Goal: Complete application form: Complete application form

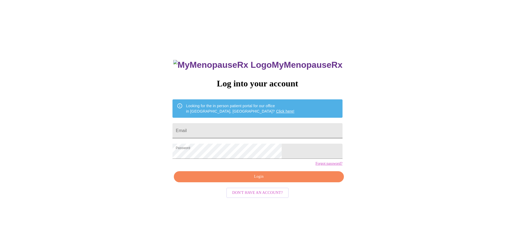
click at [276, 131] on input "Email" at bounding box center [258, 130] width 170 height 15
type input "[EMAIL_ADDRESS][DOMAIN_NAME]"
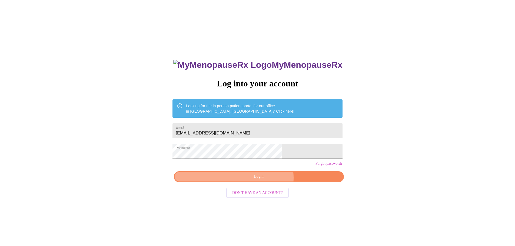
click at [264, 180] on span "Login" at bounding box center [258, 177] width 157 height 7
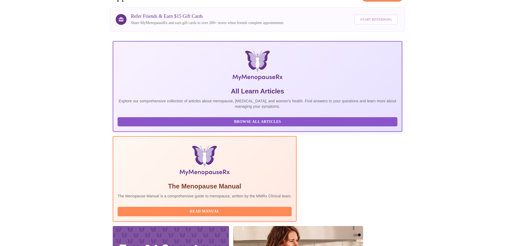
scroll to position [50, 0]
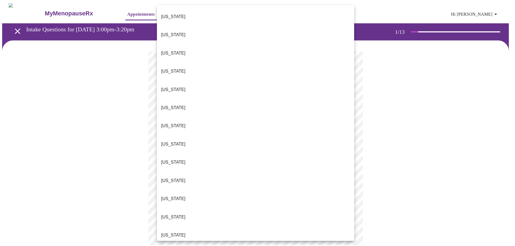
scroll to position [453, 0]
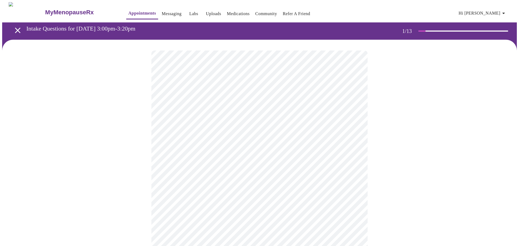
click at [258, 157] on body "MyMenopauseRx Appointments Messaging Labs Uploads Medications Community Refer a…" at bounding box center [259, 249] width 515 height 494
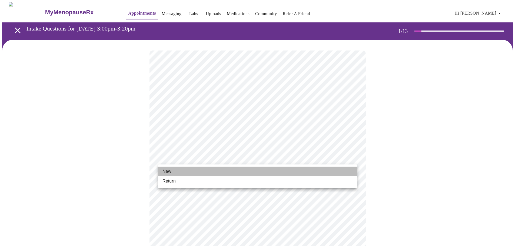
click at [228, 172] on li "New" at bounding box center [257, 172] width 199 height 10
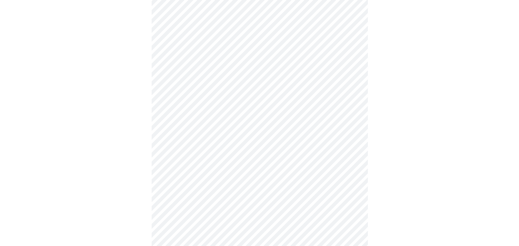
scroll to position [240, 0]
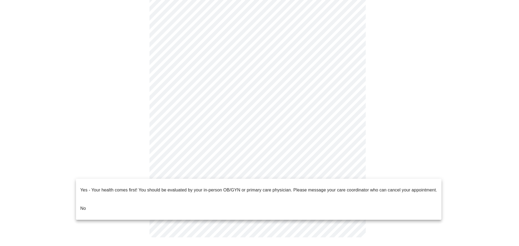
click at [250, 173] on body "MyMenopauseRx Appointments Messaging Labs Uploads Medications Community Refer a…" at bounding box center [259, 5] width 515 height 486
click at [160, 202] on li "No" at bounding box center [259, 209] width 366 height 18
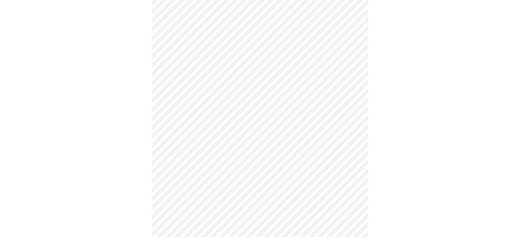
scroll to position [0, 0]
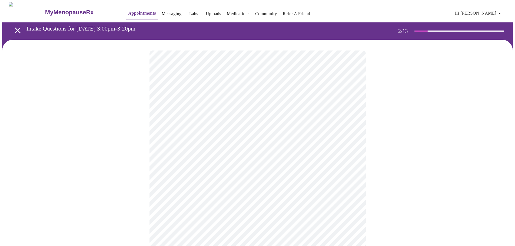
click at [252, 110] on body "MyMenopauseRx Appointments Messaging Labs Uploads Medications Community Refer a…" at bounding box center [257, 164] width 511 height 325
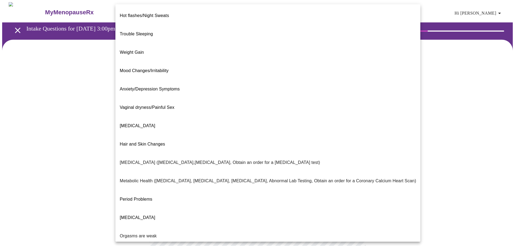
click at [467, 117] on div at bounding box center [259, 123] width 519 height 246
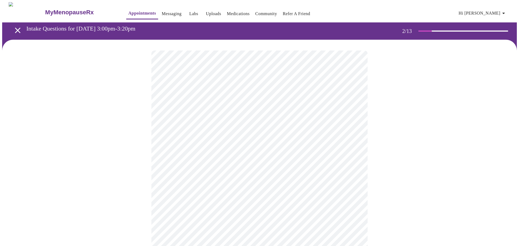
click at [352, 112] on body "MyMenopauseRx Appointments Messaging Labs Uploads Medications Community Refer a…" at bounding box center [259, 164] width 515 height 325
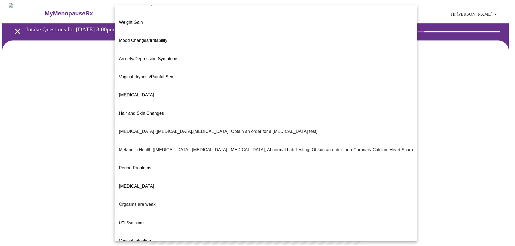
scroll to position [34, 0]
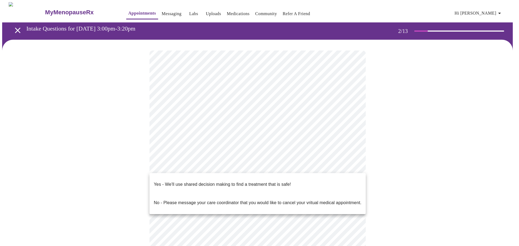
click at [224, 166] on body "MyMenopauseRx Appointments Messaging Labs Uploads Medications Community Refer a…" at bounding box center [259, 163] width 515 height 322
click at [217, 182] on p "Yes - We'll use shared decision making to find a treatment that is safe!" at bounding box center [222, 184] width 137 height 6
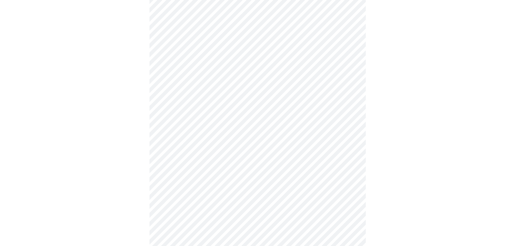
scroll to position [0, 0]
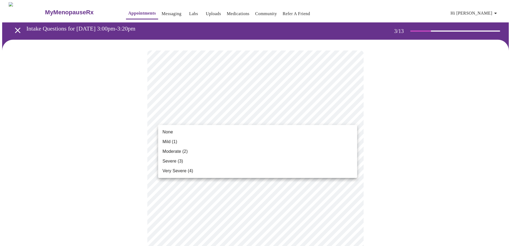
click at [205, 161] on li "Severe (3)" at bounding box center [257, 162] width 199 height 10
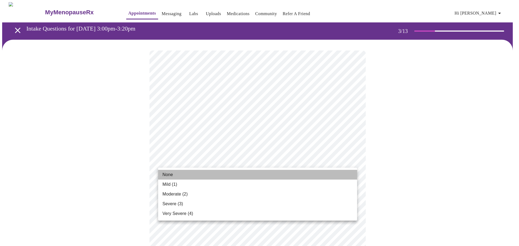
click at [254, 173] on li "None" at bounding box center [257, 175] width 199 height 10
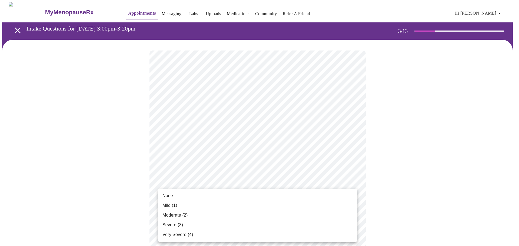
click at [234, 223] on li "Severe (3)" at bounding box center [257, 225] width 199 height 10
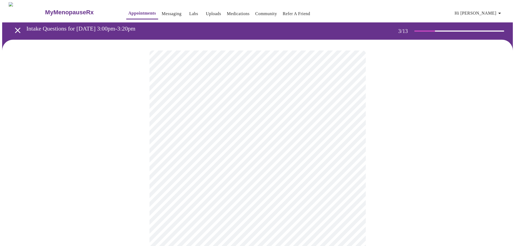
scroll to position [81, 0]
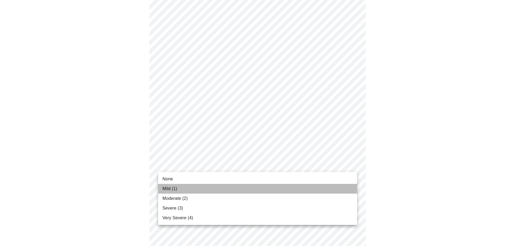
click at [222, 188] on li "Mild (1)" at bounding box center [257, 189] width 199 height 10
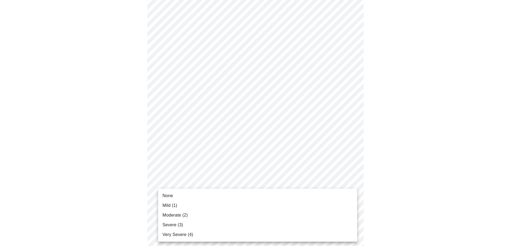
click at [216, 220] on li "Moderate (2)" at bounding box center [257, 216] width 199 height 10
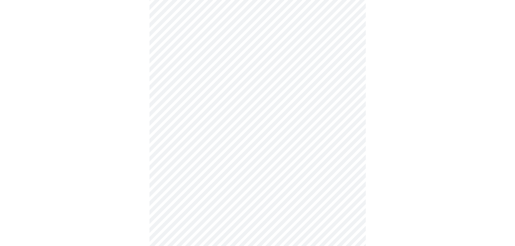
scroll to position [189, 0]
click at [309, 127] on body "MyMenopauseRx Appointments Messaging Labs Uploads Medications Community Refer a…" at bounding box center [259, 153] width 515 height 681
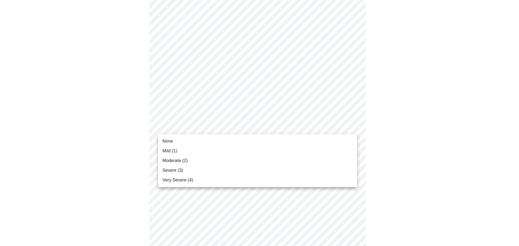
click at [287, 159] on li "Moderate (2)" at bounding box center [257, 161] width 199 height 10
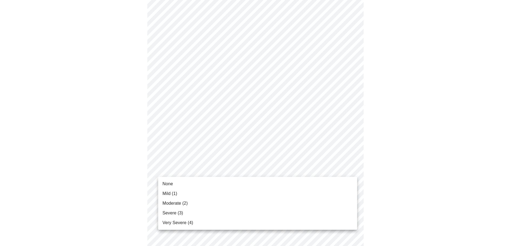
click at [279, 173] on body "MyMenopauseRx Appointments Messaging Labs Uploads Medications Community Refer a…" at bounding box center [257, 150] width 511 height 674
click at [235, 211] on li "Severe (3)" at bounding box center [257, 213] width 199 height 10
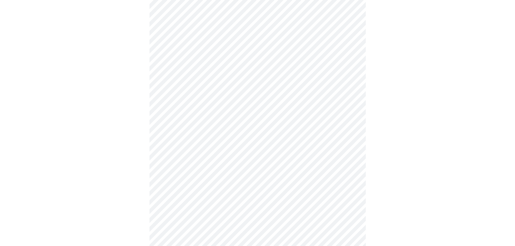
click at [265, 216] on body "MyMenopauseRx Appointments Messaging Labs Uploads Medications Community Refer a…" at bounding box center [257, 146] width 511 height 666
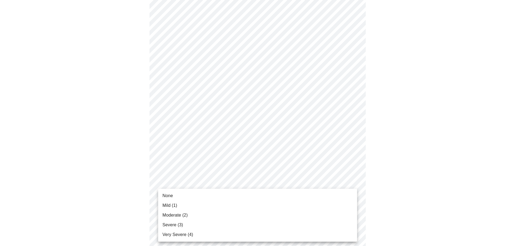
click at [258, 223] on li "Severe (3)" at bounding box center [257, 225] width 199 height 10
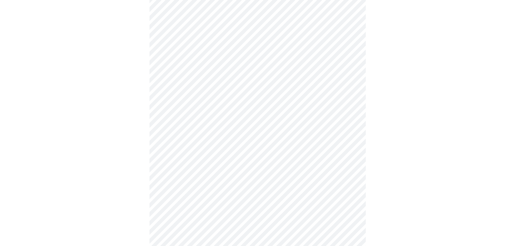
scroll to position [324, 0]
click at [297, 123] on body "MyMenopauseRx Appointments Messaging Labs Uploads Medications Community Refer a…" at bounding box center [257, 7] width 511 height 659
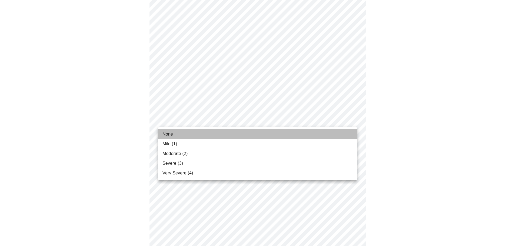
click at [264, 133] on li "None" at bounding box center [257, 135] width 199 height 10
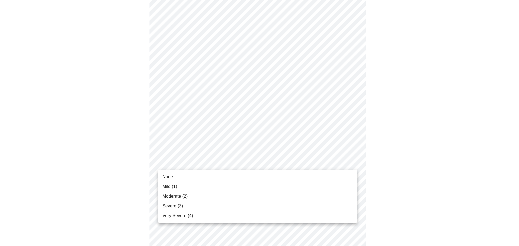
click at [270, 166] on body "MyMenopauseRx Appointments Messaging Labs Uploads Medications Community Refer a…" at bounding box center [259, 3] width 515 height 651
click at [257, 187] on li "Mild (1)" at bounding box center [257, 187] width 199 height 10
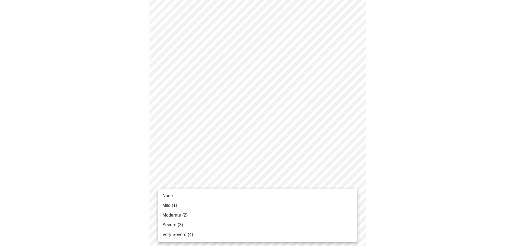
drag, startPoint x: 250, startPoint y: 218, endPoint x: 252, endPoint y: 215, distance: 3.5
click at [250, 217] on li "Moderate (2)" at bounding box center [257, 216] width 199 height 10
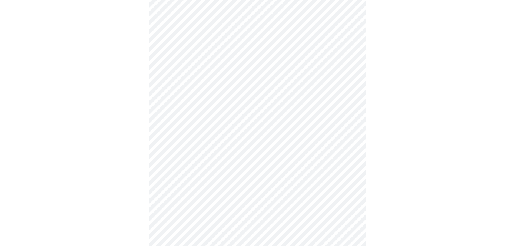
scroll to position [243, 0]
click at [218, 89] on body "MyMenopauseRx Appointments Messaging Labs Uploads Medications Community Refer a…" at bounding box center [257, 26] width 511 height 534
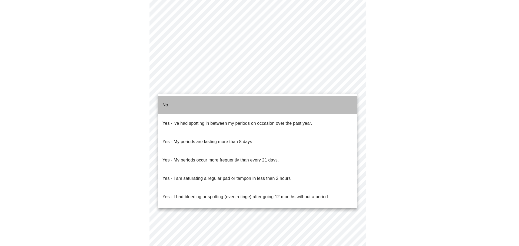
click at [214, 103] on li "No" at bounding box center [257, 105] width 199 height 18
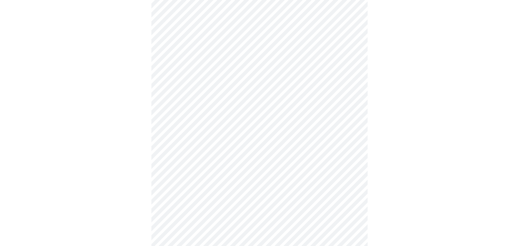
click at [231, 121] on body "MyMenopauseRx Appointments Messaging Labs Uploads Medications Community Refer a…" at bounding box center [259, 24] width 515 height 530
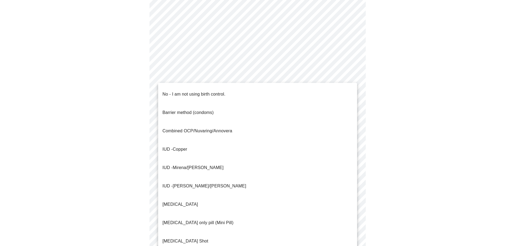
click at [228, 94] on li "No - I am not using birth control." at bounding box center [257, 94] width 199 height 18
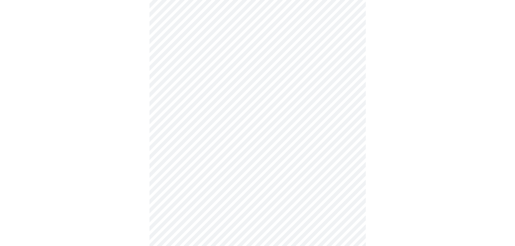
click at [224, 128] on body "MyMenopauseRx Appointments Messaging Labs Uploads Medications Community Refer a…" at bounding box center [257, 22] width 511 height 527
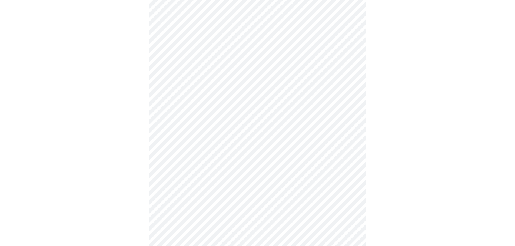
click at [254, 167] on body "MyMenopauseRx Appointments Messaging Labs Uploads Medications Community Refer a…" at bounding box center [257, 22] width 511 height 527
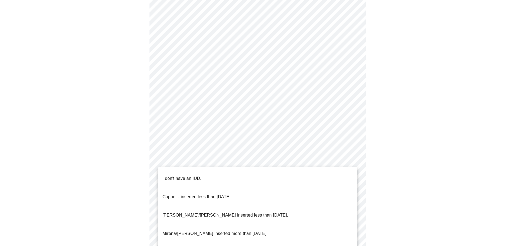
click at [250, 177] on li "I don't have an IUD." at bounding box center [257, 179] width 199 height 18
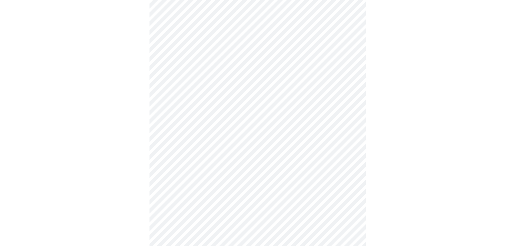
click at [241, 202] on body "MyMenopauseRx Appointments Messaging Labs Uploads Medications Community Refer a…" at bounding box center [257, 21] width 511 height 524
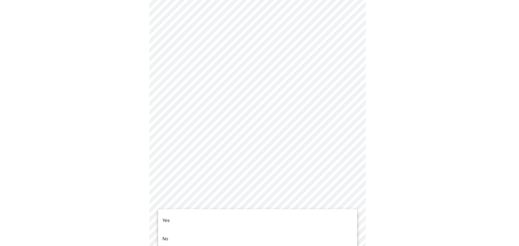
drag, startPoint x: 231, startPoint y: 234, endPoint x: 249, endPoint y: 225, distance: 20.3
click at [231, 233] on li "No" at bounding box center [257, 239] width 199 height 18
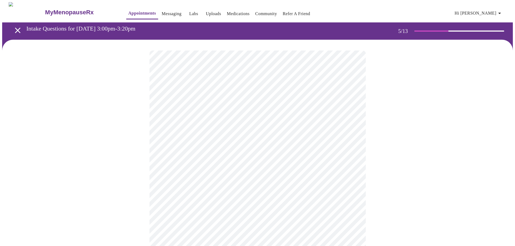
click at [265, 140] on body "MyMenopauseRx Appointments Messaging Labs Uploads Medications Community Refer a…" at bounding box center [257, 221] width 511 height 438
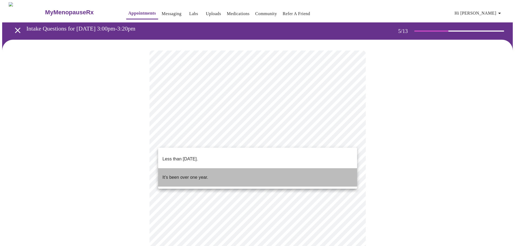
click at [234, 170] on li "It's been over one year." at bounding box center [257, 177] width 199 height 18
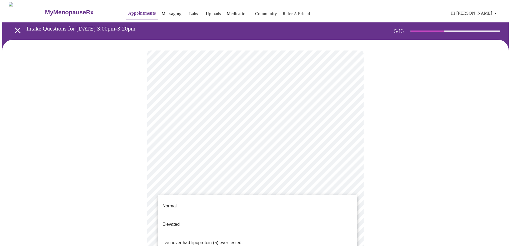
click at [190, 186] on body "MyMenopauseRx Appointments Messaging Labs Uploads Medications Community Refer a…" at bounding box center [257, 219] width 511 height 435
drag, startPoint x: 191, startPoint y: 232, endPoint x: 231, endPoint y: 230, distance: 40.6
click at [193, 240] on p "I've never had lipoprotein (a) ever tested." at bounding box center [202, 243] width 80 height 6
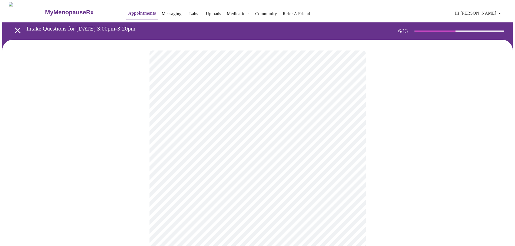
click at [251, 159] on body "MyMenopauseRx Appointments Messaging Labs Uploads Medications Community Refer a…" at bounding box center [257, 146] width 511 height 289
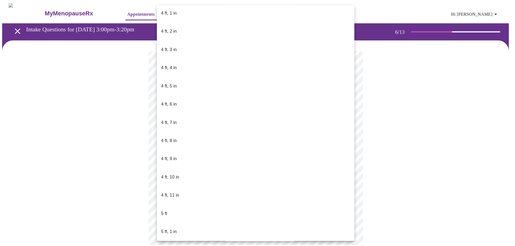
scroll to position [270, 0]
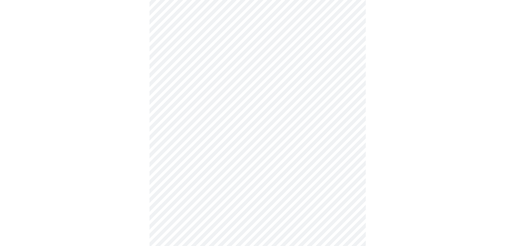
scroll to position [1341, 0]
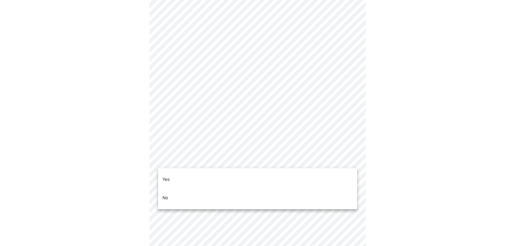
click at [191, 190] on li "No" at bounding box center [257, 198] width 199 height 18
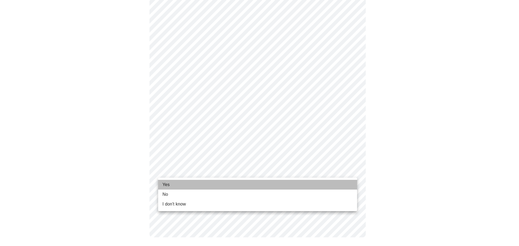
click at [226, 186] on li "Yes" at bounding box center [257, 185] width 199 height 10
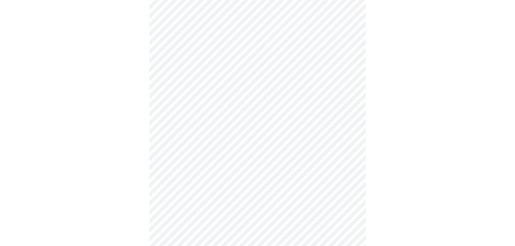
scroll to position [0, 0]
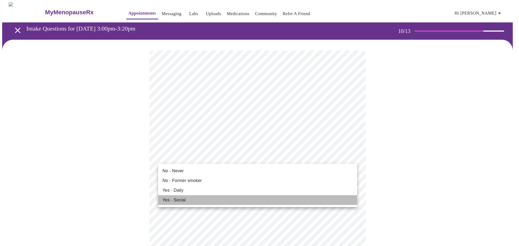
click at [270, 197] on li "Yes - Social" at bounding box center [257, 200] width 199 height 10
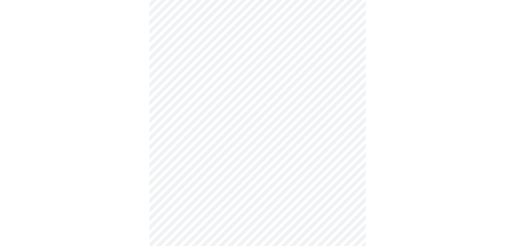
scroll to position [406, 0]
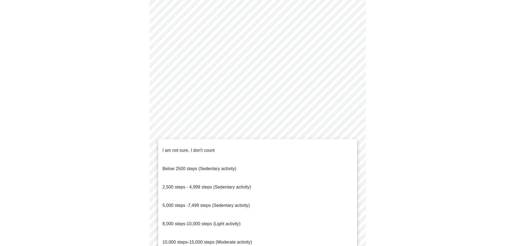
click at [227, 203] on span "5,000 steps -7,499 steps (Sedentary activity)" at bounding box center [205, 205] width 87 height 5
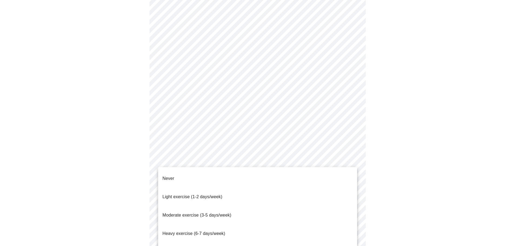
click at [227, 189] on li "Light exercise (1-2 days/week)" at bounding box center [257, 197] width 199 height 18
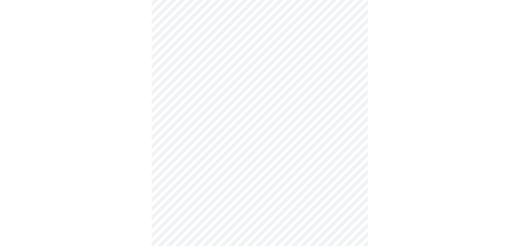
scroll to position [456, 0]
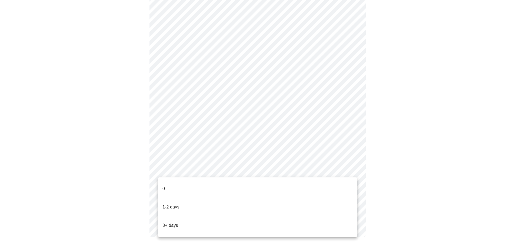
click at [226, 185] on li "0" at bounding box center [257, 189] width 199 height 18
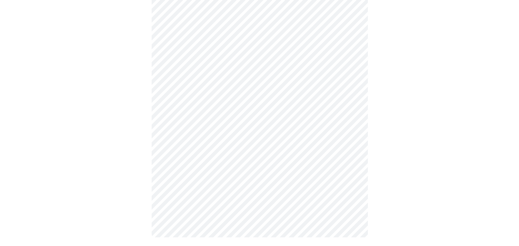
scroll to position [0, 0]
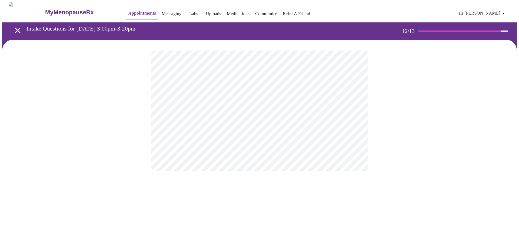
click at [287, 110] on body "MyMenopauseRx Appointments Messaging Labs Uploads Medications Community Refer a…" at bounding box center [259, 92] width 515 height 180
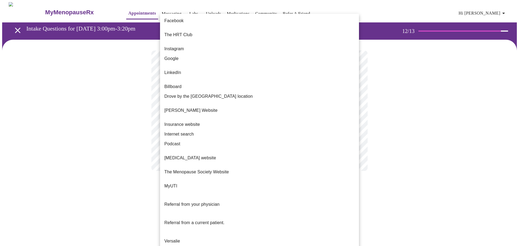
click at [195, 54] on li "Google" at bounding box center [259, 59] width 199 height 10
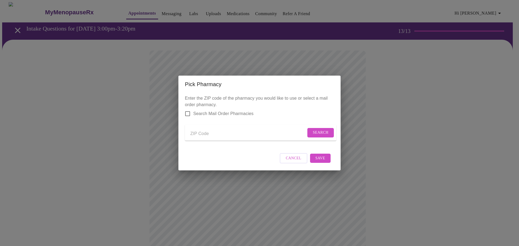
click at [261, 128] on form "Search" at bounding box center [260, 133] width 151 height 16
click at [225, 134] on input "Send a message to your care team" at bounding box center [248, 134] width 116 height 9
type input "76513"
click at [211, 134] on input "Send a message to your care team" at bounding box center [248, 134] width 116 height 9
type input "76513"
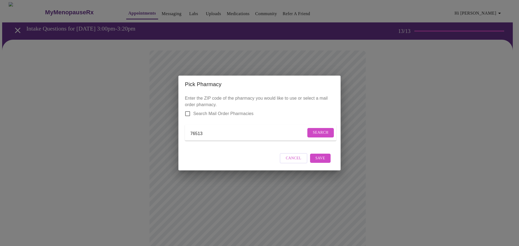
click at [322, 130] on span "Search" at bounding box center [321, 133] width 16 height 7
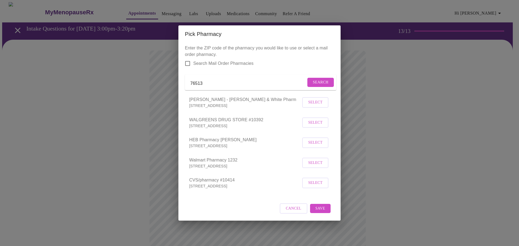
click at [320, 146] on span "Select" at bounding box center [315, 143] width 14 height 7
click at [327, 211] on button "Save" at bounding box center [320, 208] width 21 height 9
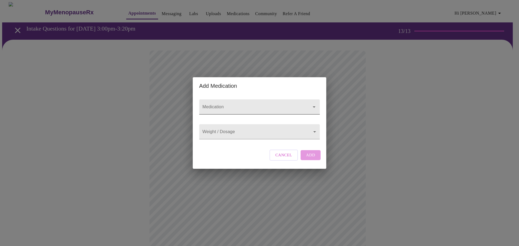
click at [228, 105] on input "Medication" at bounding box center [251, 110] width 101 height 10
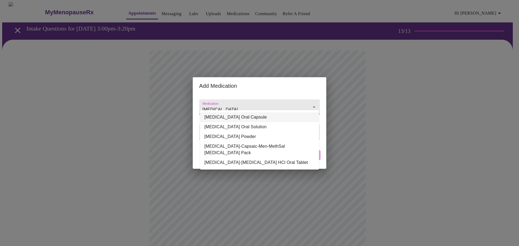
click at [227, 117] on li "[MEDICAL_DATA] Oral Capsule" at bounding box center [259, 117] width 119 height 10
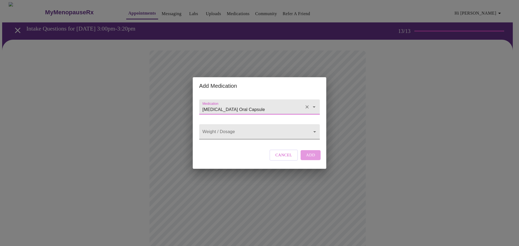
type input "[MEDICAL_DATA] Oral Capsule"
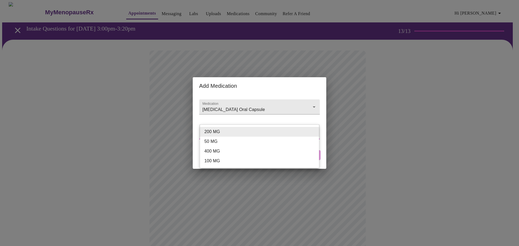
click at [253, 135] on body "MyMenopauseRx Appointments Messaging Labs Uploads Medications Community Refer a…" at bounding box center [259, 205] width 515 height 407
click at [253, 135] on li "200 MG" at bounding box center [259, 132] width 119 height 10
type input "200 MG"
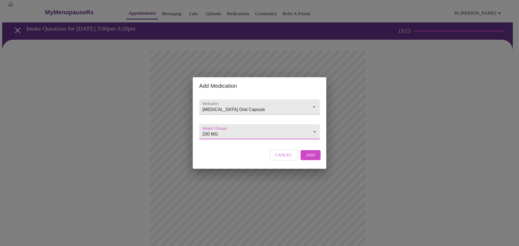
click at [312, 159] on span "Add" at bounding box center [310, 155] width 9 height 7
click at [233, 105] on input "Medication" at bounding box center [251, 110] width 101 height 10
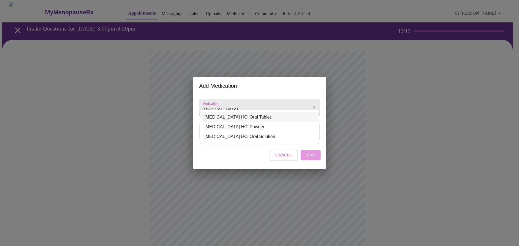
click at [245, 119] on li "[MEDICAL_DATA] HCl Oral Tablet" at bounding box center [259, 117] width 119 height 10
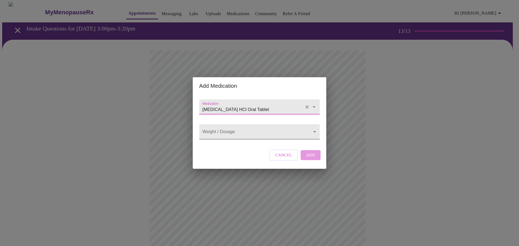
type input "[MEDICAL_DATA] HCl Oral Tablet"
click at [248, 137] on body "MyMenopauseRx Appointments Messaging Labs Uploads Medications Community Refer a…" at bounding box center [259, 211] width 515 height 419
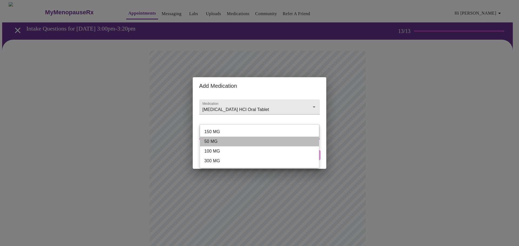
click at [248, 141] on li "50 MG" at bounding box center [259, 142] width 119 height 10
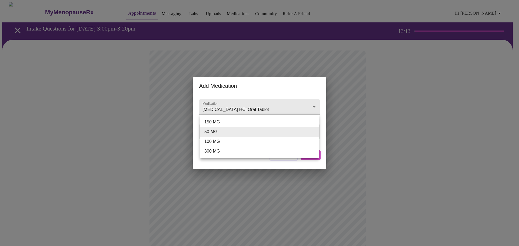
click at [228, 132] on body "MyMenopauseRx Appointments Messaging Labs Uploads Medications Community Refer a…" at bounding box center [259, 211] width 515 height 419
click at [228, 141] on li "100 MG" at bounding box center [259, 142] width 119 height 10
type input "100 MG"
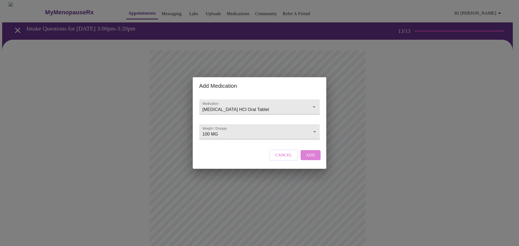
click at [316, 160] on button "Add" at bounding box center [311, 155] width 20 height 10
click at [250, 105] on input "Medication" at bounding box center [251, 110] width 101 height 10
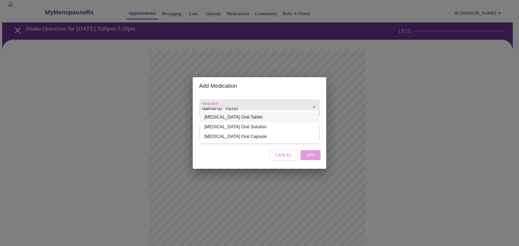
click at [254, 120] on li "[MEDICAL_DATA] Oral Tablet" at bounding box center [259, 117] width 119 height 10
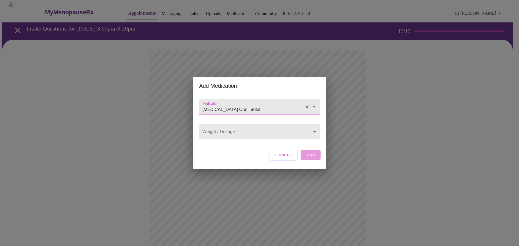
type input "[MEDICAL_DATA] Oral Tablet"
click at [251, 139] on body "MyMenopauseRx Appointments Messaging Labs Uploads Medications Community Refer a…" at bounding box center [259, 221] width 515 height 439
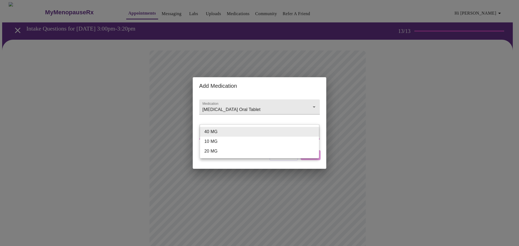
click at [247, 151] on li "20 MG" at bounding box center [259, 152] width 119 height 10
type input "20 MG"
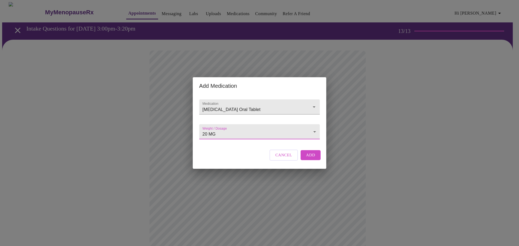
click at [316, 159] on button "Add" at bounding box center [311, 155] width 20 height 10
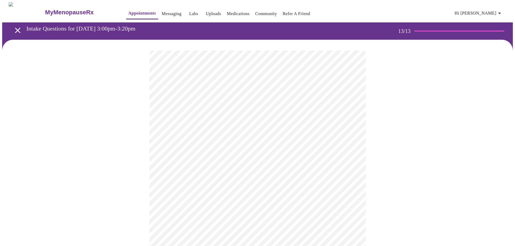
scroll to position [135, 0]
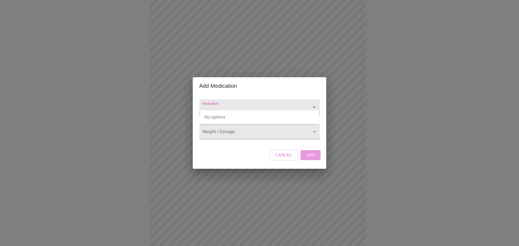
click at [233, 107] on input "Medication" at bounding box center [251, 110] width 101 height 10
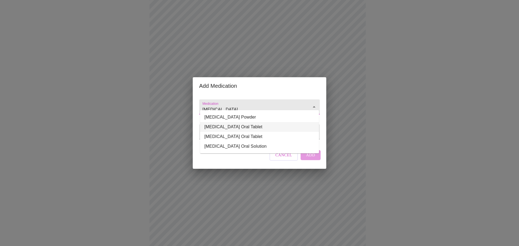
click at [237, 129] on li "[MEDICAL_DATA] Oral Tablet" at bounding box center [259, 127] width 119 height 10
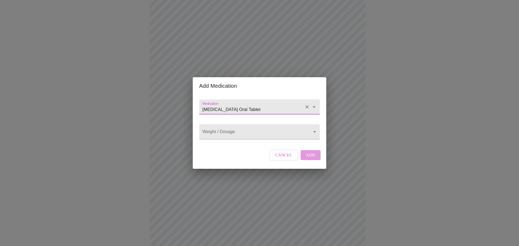
type input "[MEDICAL_DATA] Oral Tablet"
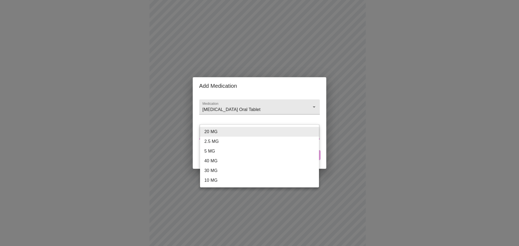
click at [237, 129] on body "MyMenopauseRx Appointments Messaging Labs Uploads Medications Community Refer a…" at bounding box center [259, 96] width 515 height 459
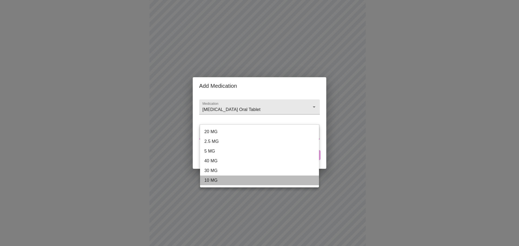
click at [234, 181] on li "10 MG" at bounding box center [259, 181] width 119 height 10
type input "10 MG"
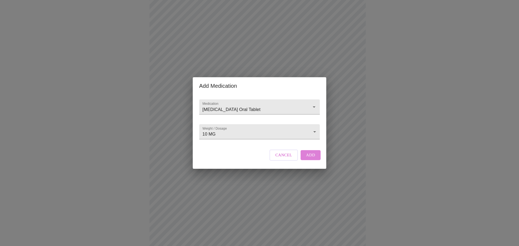
click at [309, 158] on span "Add" at bounding box center [310, 155] width 9 height 7
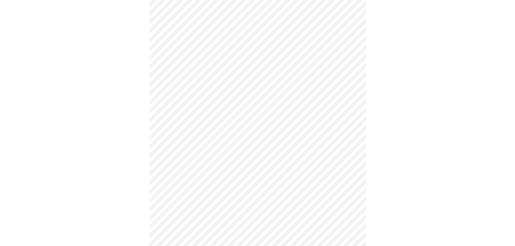
scroll to position [232, 0]
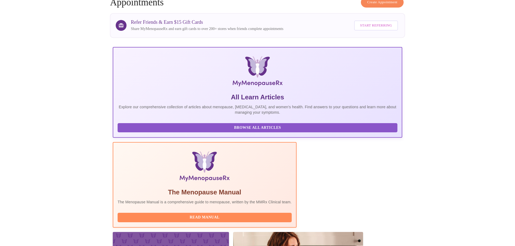
scroll to position [23, 0]
